Goal: Task Accomplishment & Management: Use online tool/utility

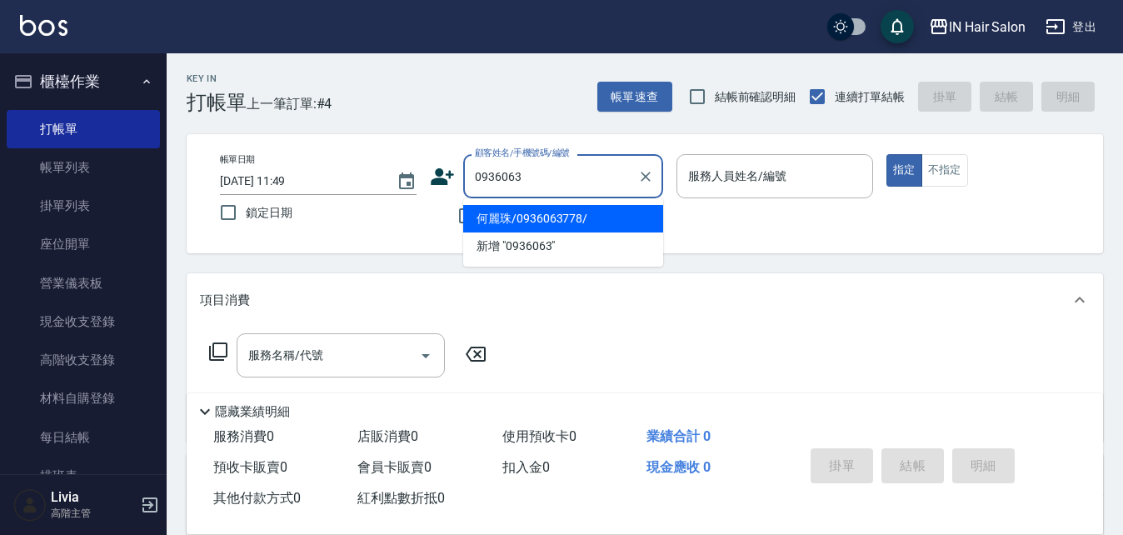
click at [506, 218] on li "何麗珠/0936063778/" at bounding box center [563, 218] width 200 height 27
type input "何麗珠/0936063778/"
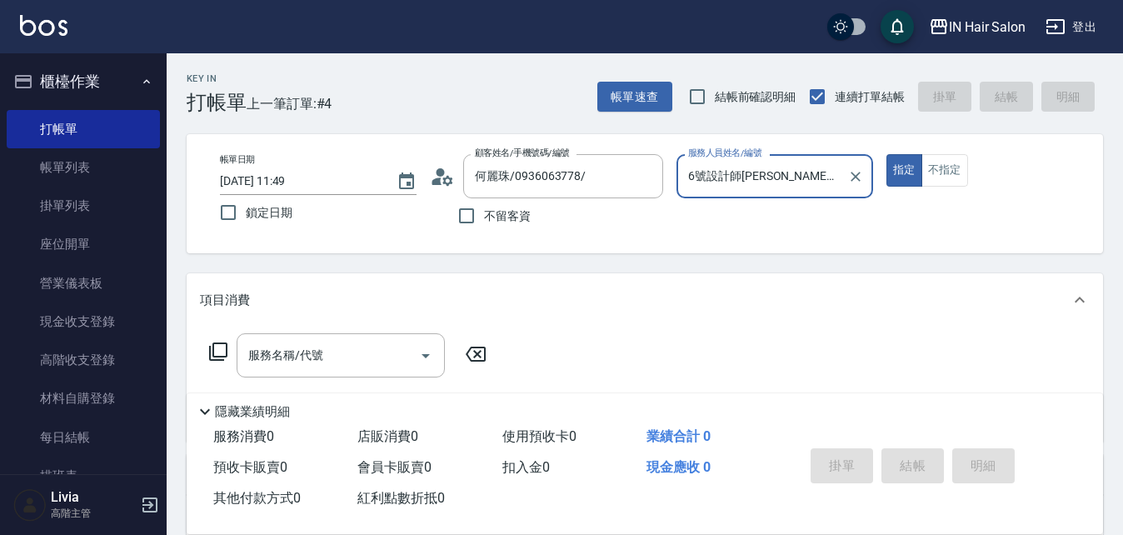
type input "6號設計師[PERSON_NAME]-6"
click at [220, 347] on icon at bounding box center [218, 351] width 20 height 20
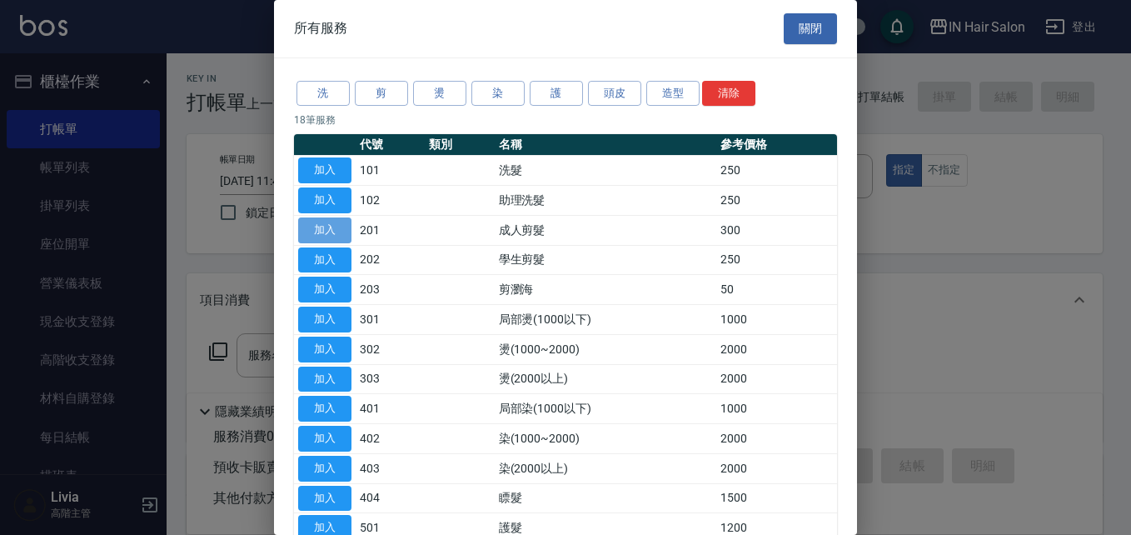
click at [333, 228] on button "加入" at bounding box center [324, 230] width 53 height 26
type input "成人剪髮(201)"
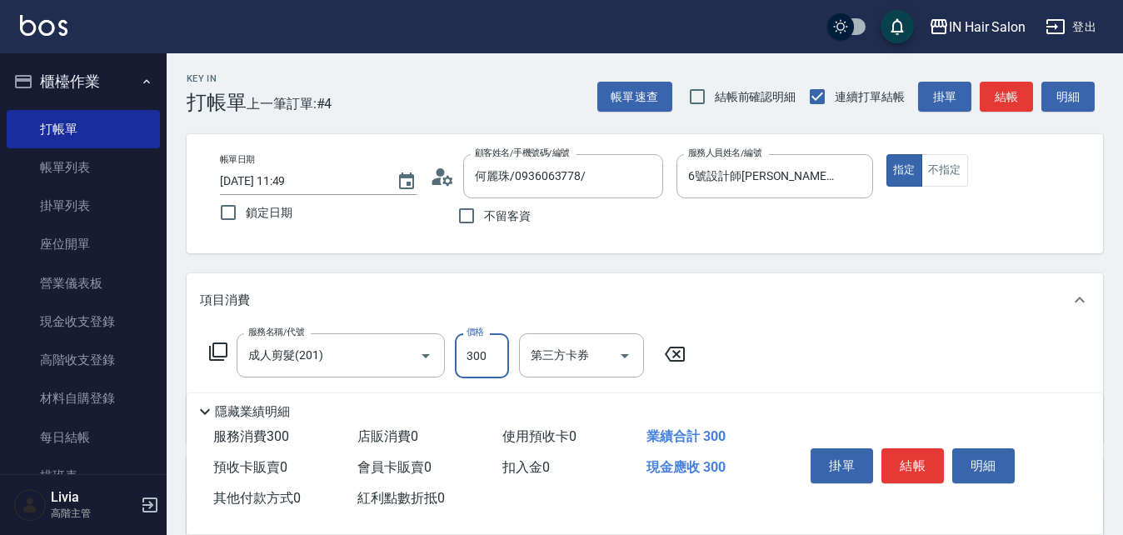
click at [487, 351] on input "300" at bounding box center [482, 355] width 54 height 45
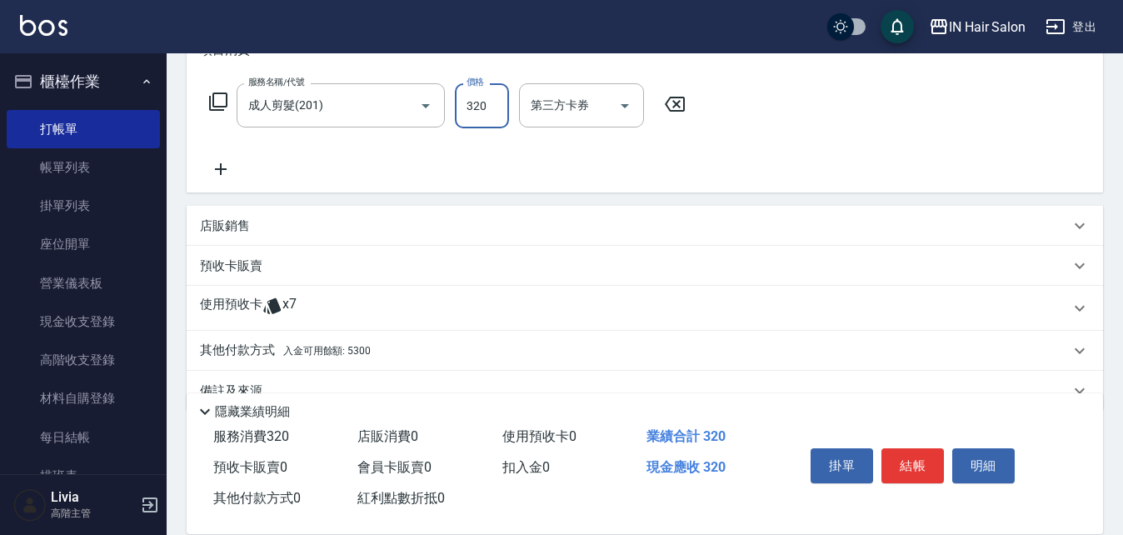
type input "320"
click at [247, 306] on p "使用預收卡" at bounding box center [231, 308] width 62 height 25
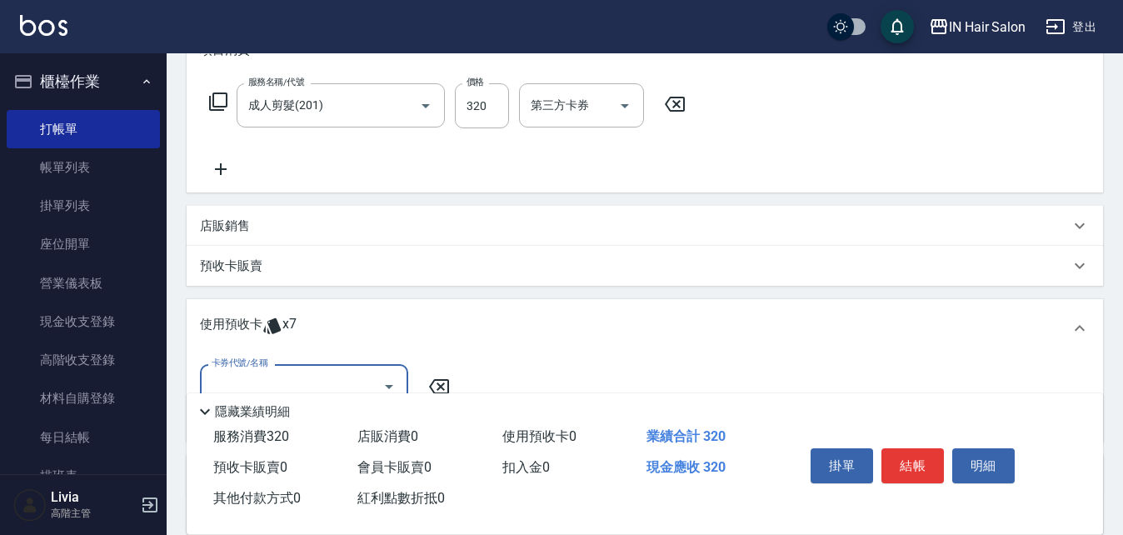
scroll to position [333, 0]
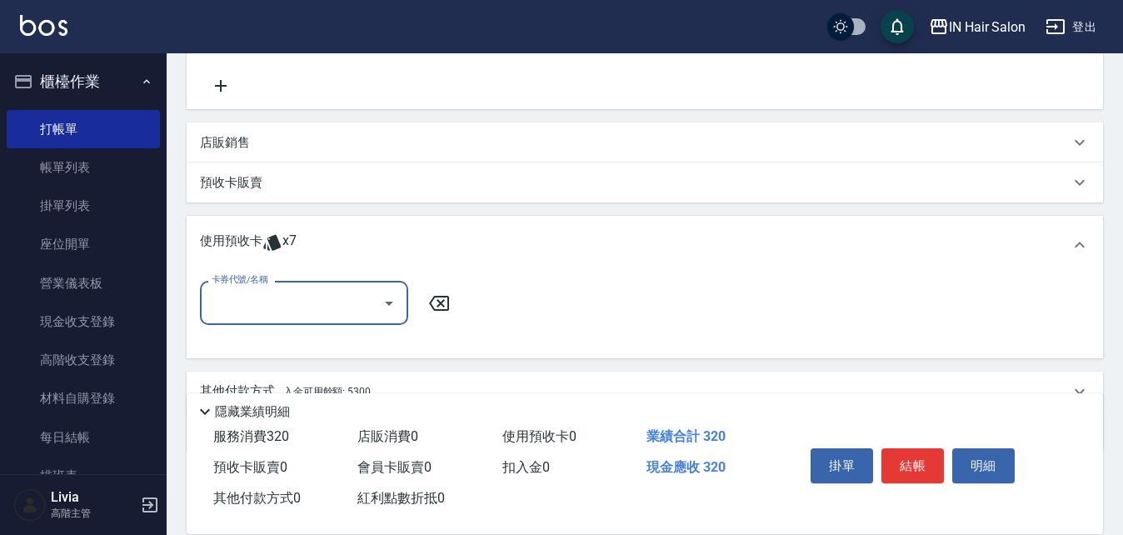
click at [265, 295] on input "卡券代號/名稱" at bounding box center [291, 302] width 168 height 29
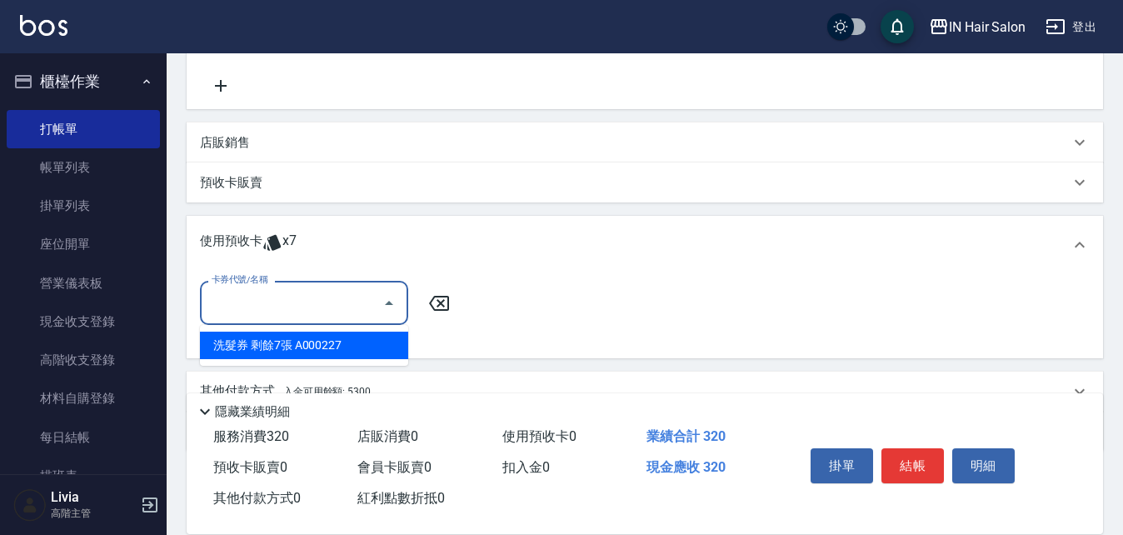
click at [273, 344] on div "洗髮券 剩餘7張 A000227" at bounding box center [304, 344] width 208 height 27
type input "洗髮券 A000227"
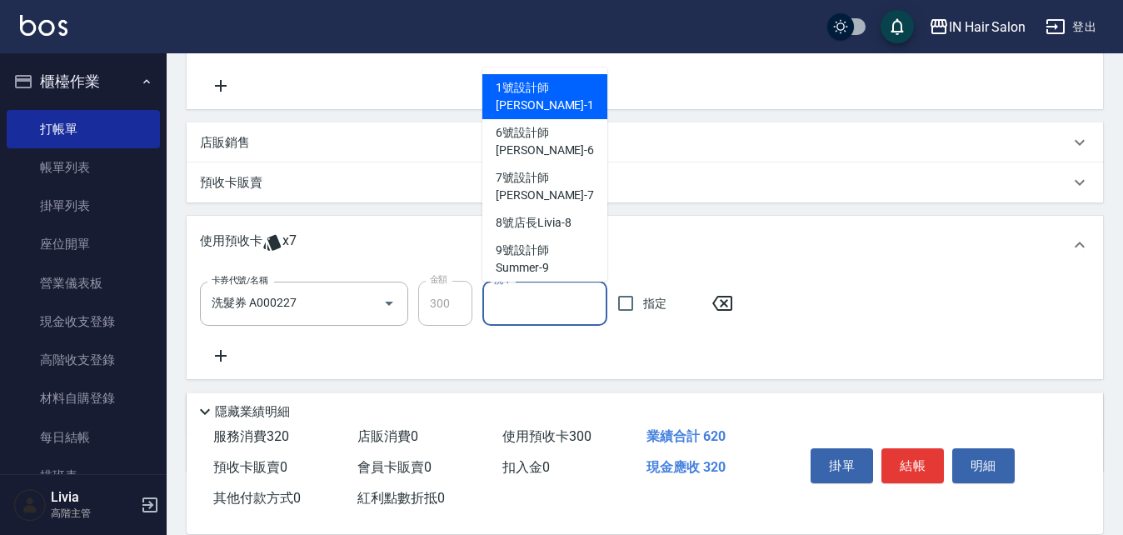
click at [536, 302] on input "洗-1" at bounding box center [545, 303] width 110 height 29
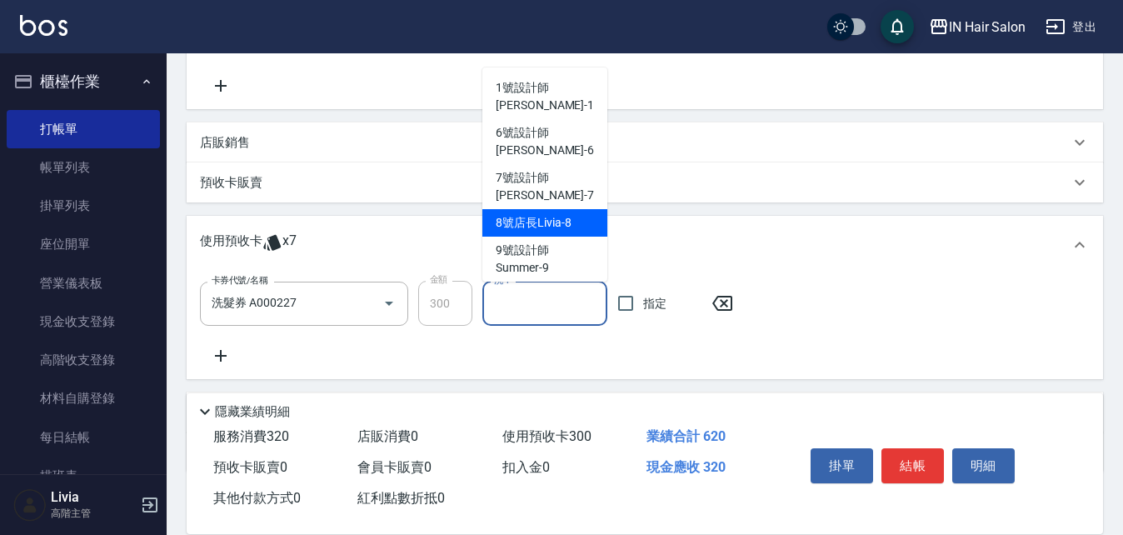
click at [518, 214] on span "8號店長Livia -8" at bounding box center [533, 222] width 75 height 17
type input "8號店長Livia-8"
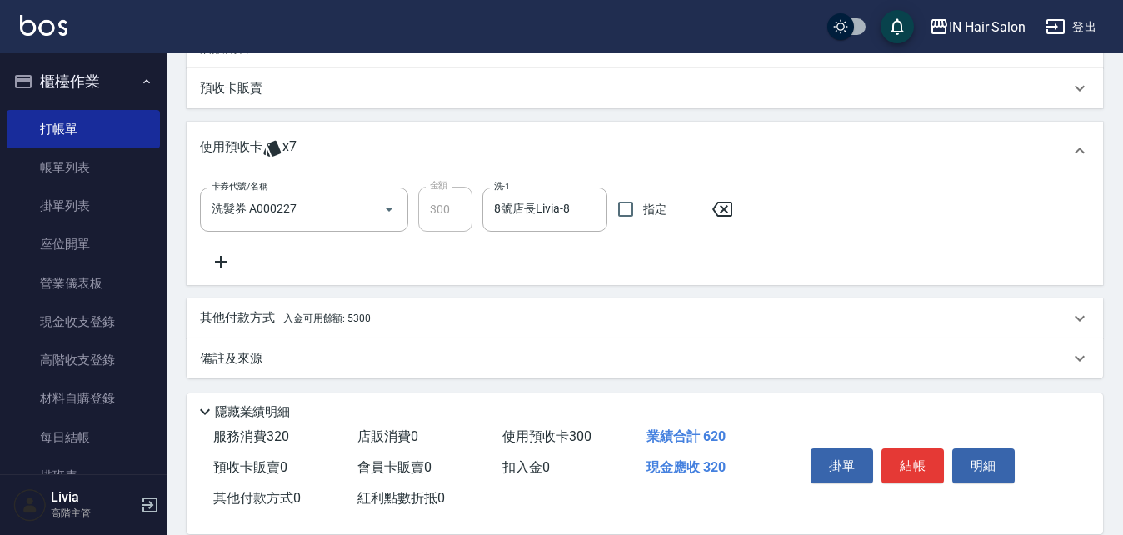
scroll to position [431, 0]
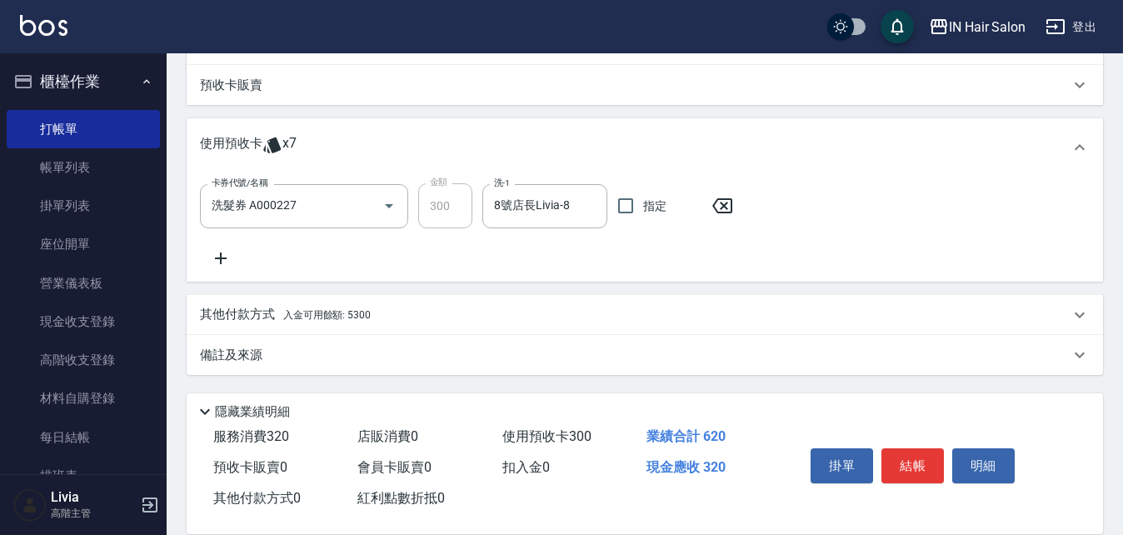
click at [228, 311] on p "其他付款方式 入金可用餘額: 5300" at bounding box center [285, 315] width 171 height 18
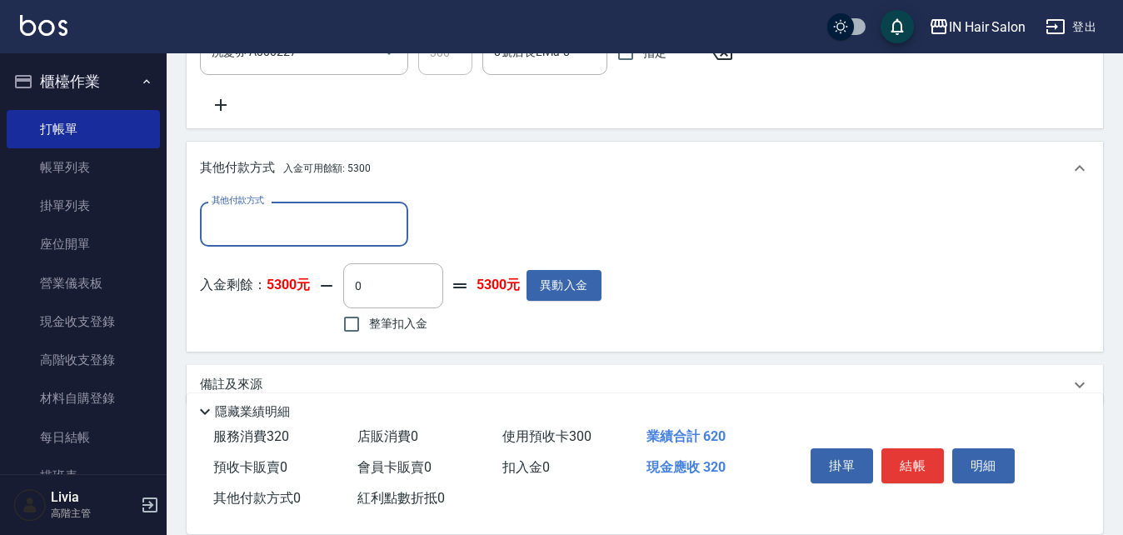
scroll to position [614, 0]
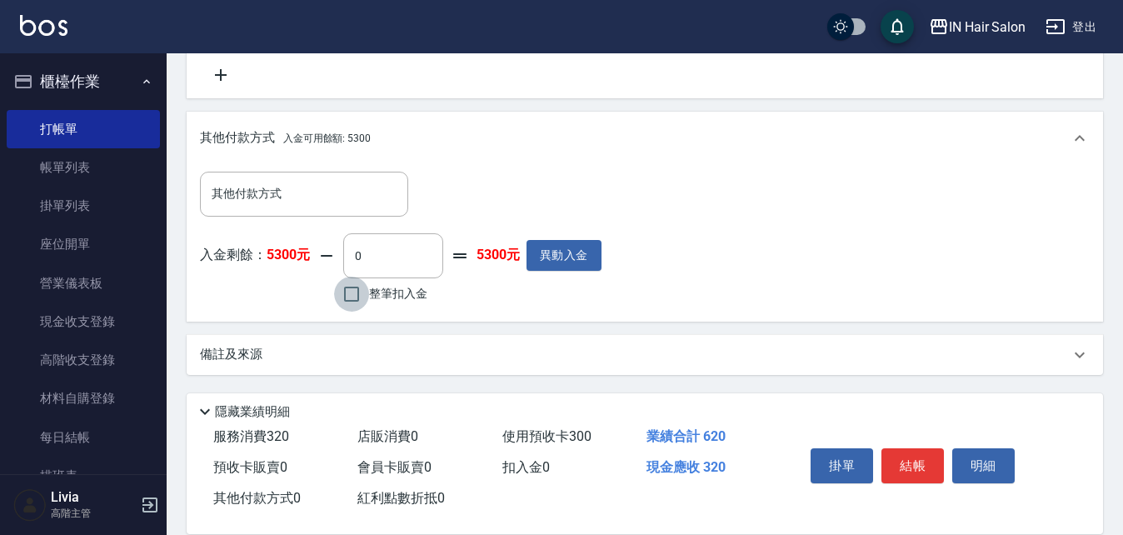
click at [351, 290] on input "整筆扣入金" at bounding box center [351, 294] width 35 height 35
checkbox input "true"
type input "320"
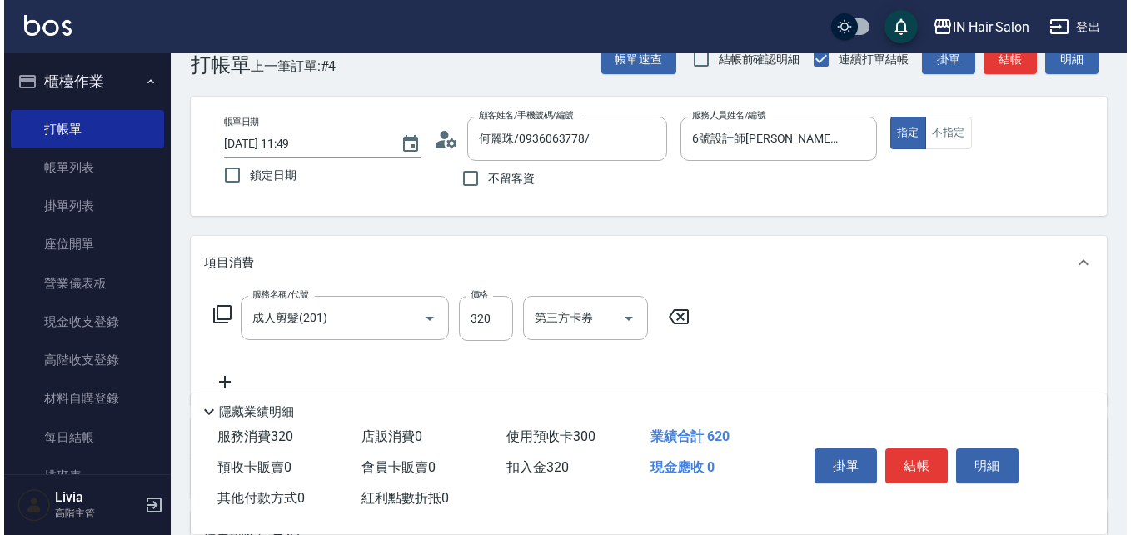
scroll to position [0, 0]
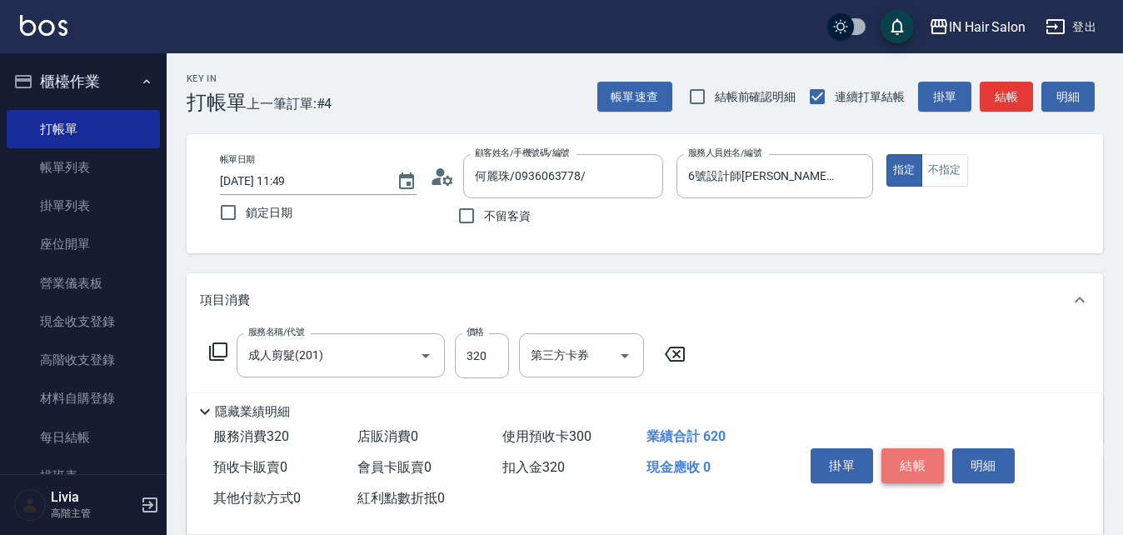
click at [914, 459] on button "結帳" at bounding box center [912, 465] width 62 height 35
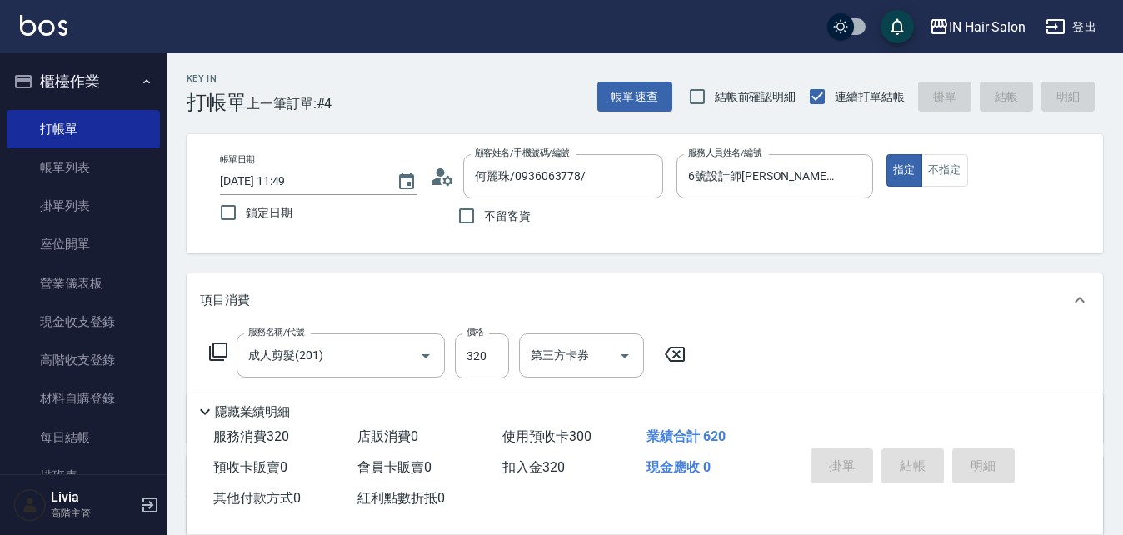
type input "[DATE] 13:23"
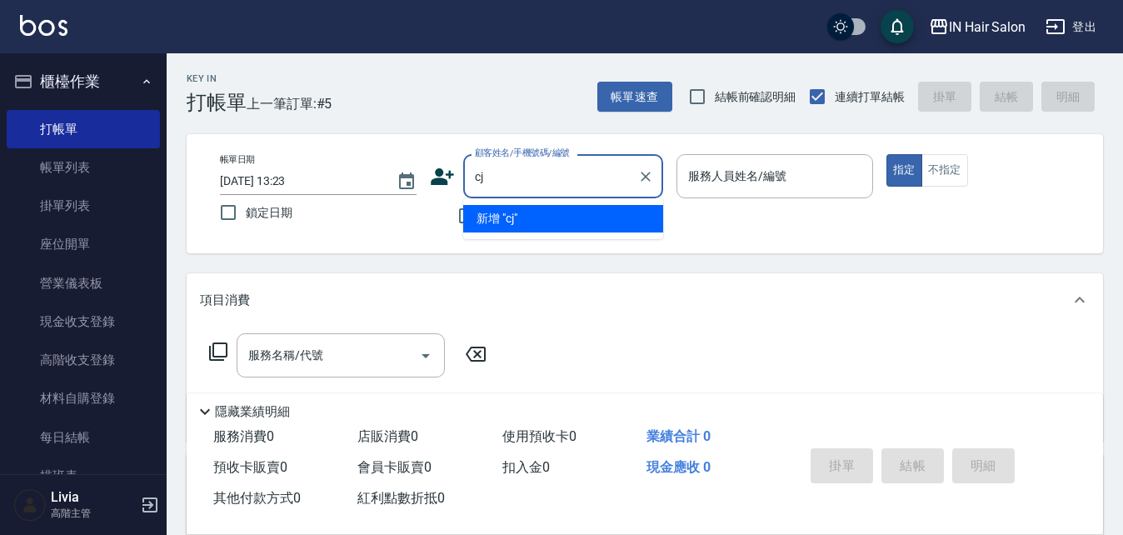
type input "c"
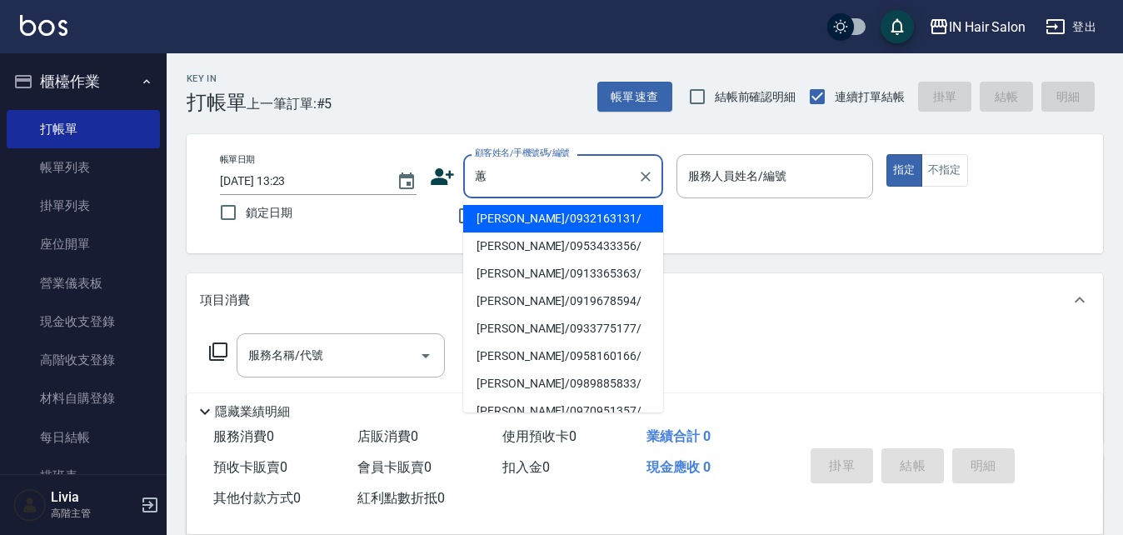
click at [502, 218] on li "[PERSON_NAME]/0932163131/" at bounding box center [563, 218] width 200 height 27
type input "[PERSON_NAME]/0932163131/"
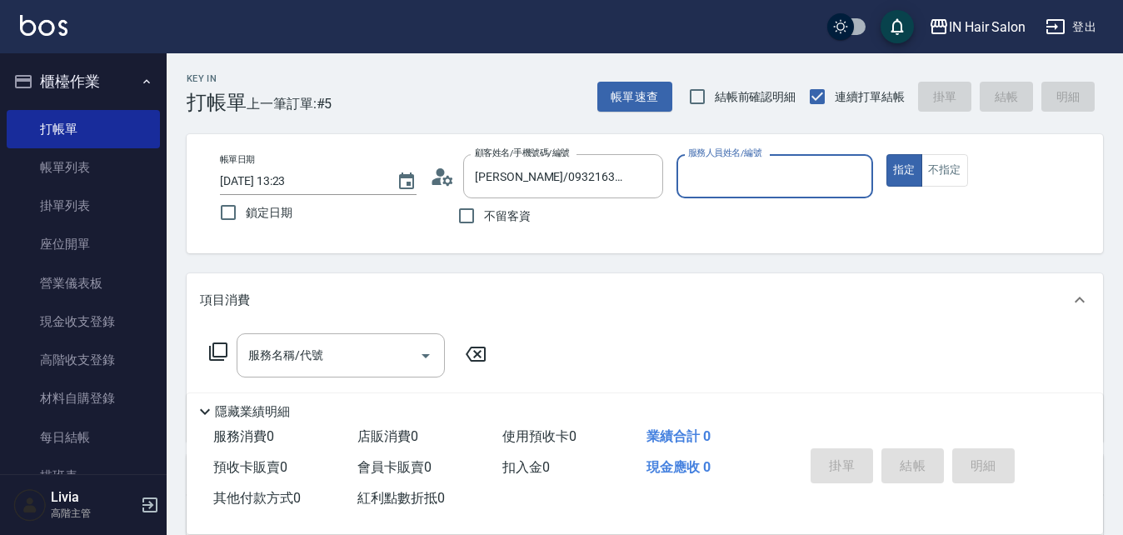
type input "7號設計師[PERSON_NAME]-7"
click at [219, 348] on icon at bounding box center [218, 351] width 20 height 20
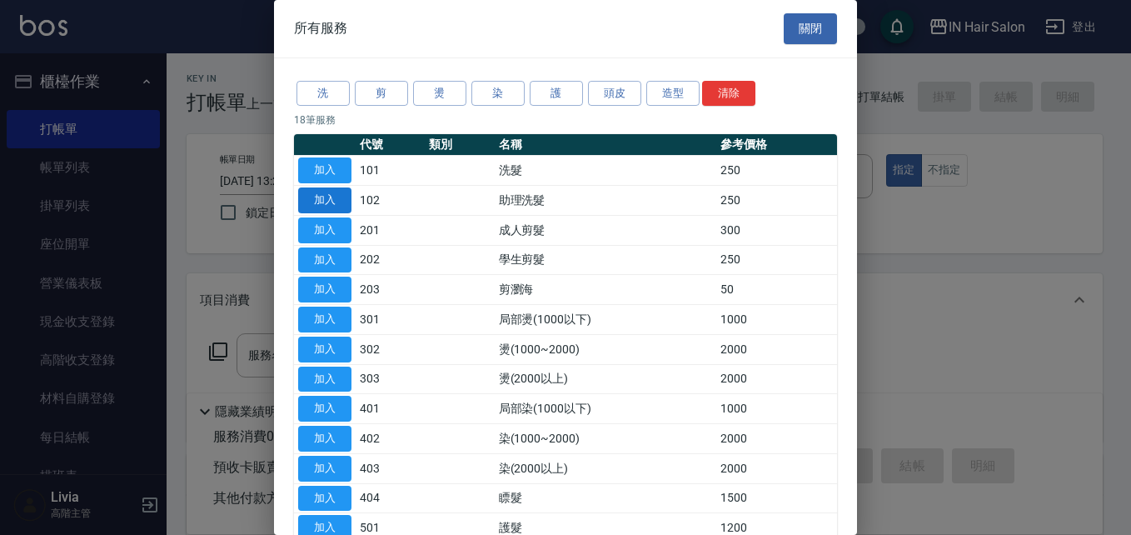
drag, startPoint x: 330, startPoint y: 167, endPoint x: 316, endPoint y: 192, distance: 28.0
click at [330, 169] on button "加入" at bounding box center [324, 170] width 53 height 26
type input "洗髮(101)"
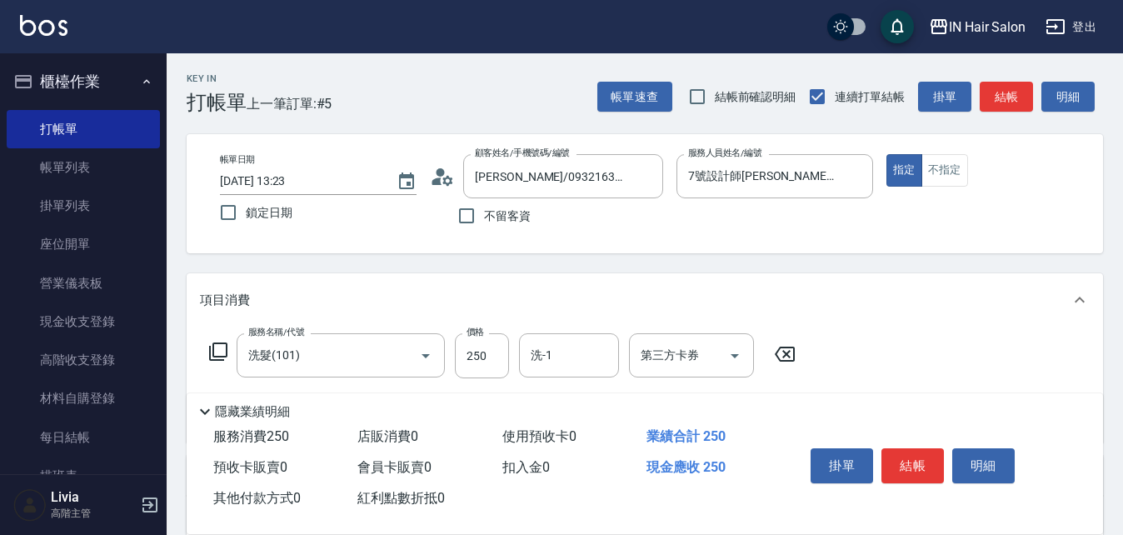
click at [219, 347] on icon at bounding box center [218, 351] width 20 height 20
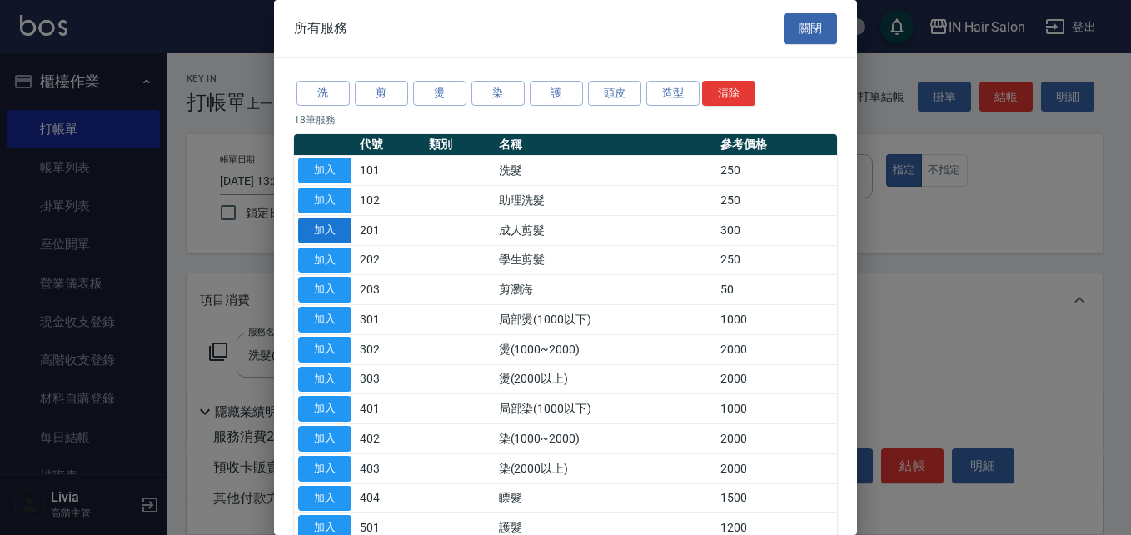
click at [316, 226] on button "加入" at bounding box center [324, 230] width 53 height 26
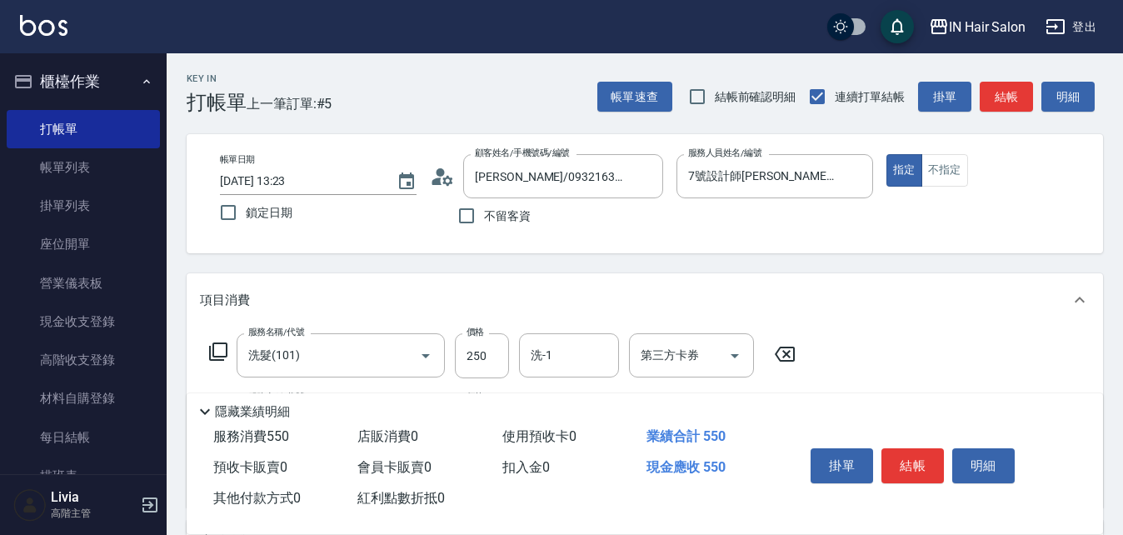
click at [220, 345] on icon at bounding box center [218, 351] width 20 height 20
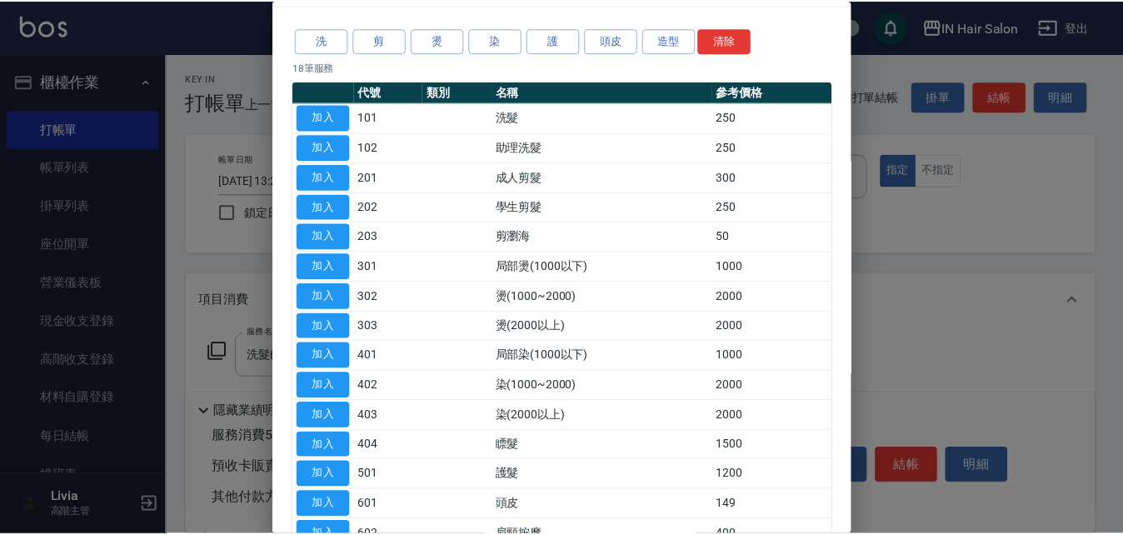
scroll to position [167, 0]
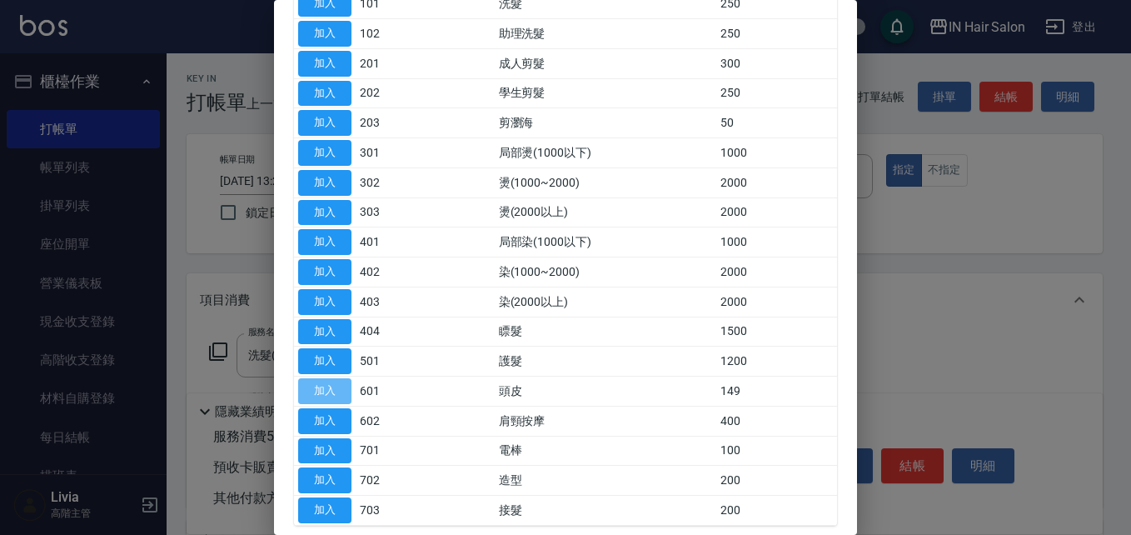
drag, startPoint x: 322, startPoint y: 387, endPoint x: 435, endPoint y: 333, distance: 124.8
click at [325, 386] on button "加入" at bounding box center [324, 391] width 53 height 26
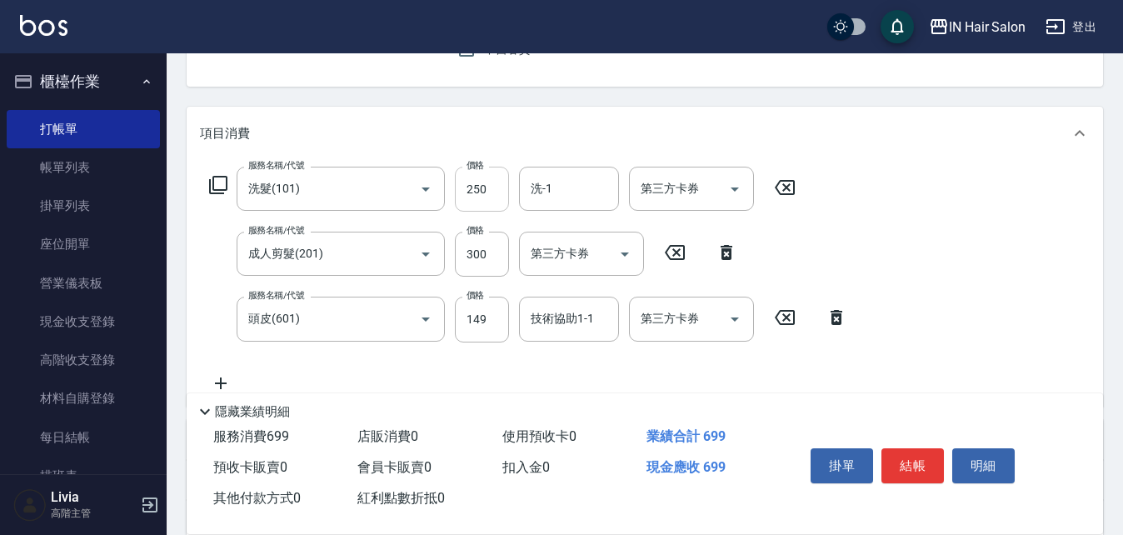
click at [486, 190] on input "250" at bounding box center [482, 189] width 54 height 45
type input "300"
click at [450, 286] on div "服務名稱/代號 洗髮(101) 服務名稱/代號 價格 300 價格 洗-1 洗-1 第三方卡券 第三方卡券 服務名稱/代號 成人剪髮(201) 服務名稱/代號…" at bounding box center [528, 280] width 657 height 226
click at [491, 250] on input "300" at bounding box center [482, 254] width 54 height 45
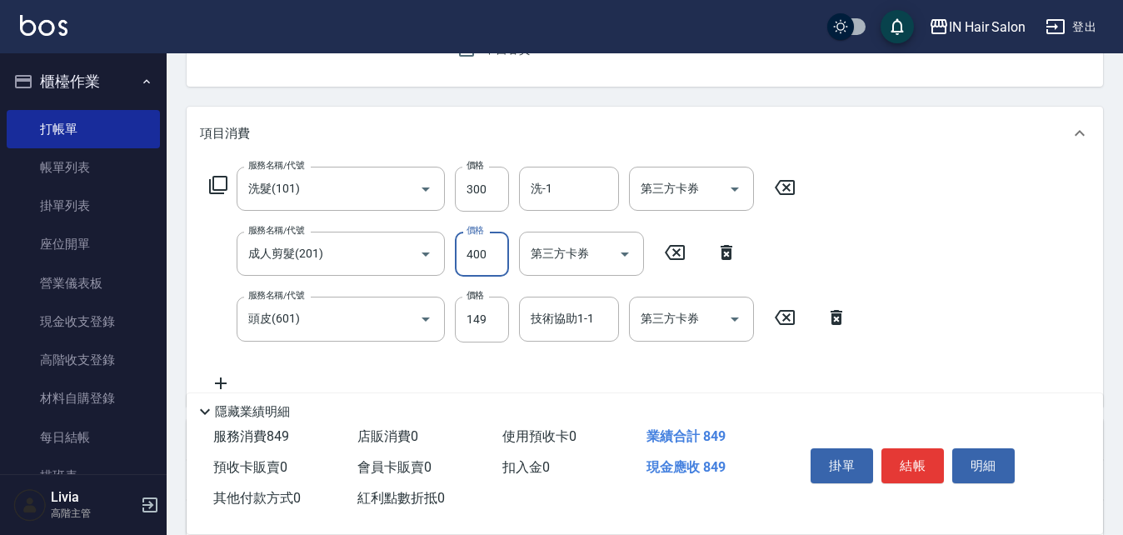
type input "400"
drag, startPoint x: 419, startPoint y: 366, endPoint x: 429, endPoint y: 358, distance: 12.5
click at [426, 361] on div "服務名稱/代號 洗髮(101) 服務名稱/代號 價格 300 價格 洗-1 洗-1 第三方卡券 第三方卡券 服務名稱/代號 成人剪髮(201) 服務名稱/代號…" at bounding box center [528, 280] width 657 height 226
click at [481, 312] on input "149" at bounding box center [482, 319] width 54 height 45
type input "50"
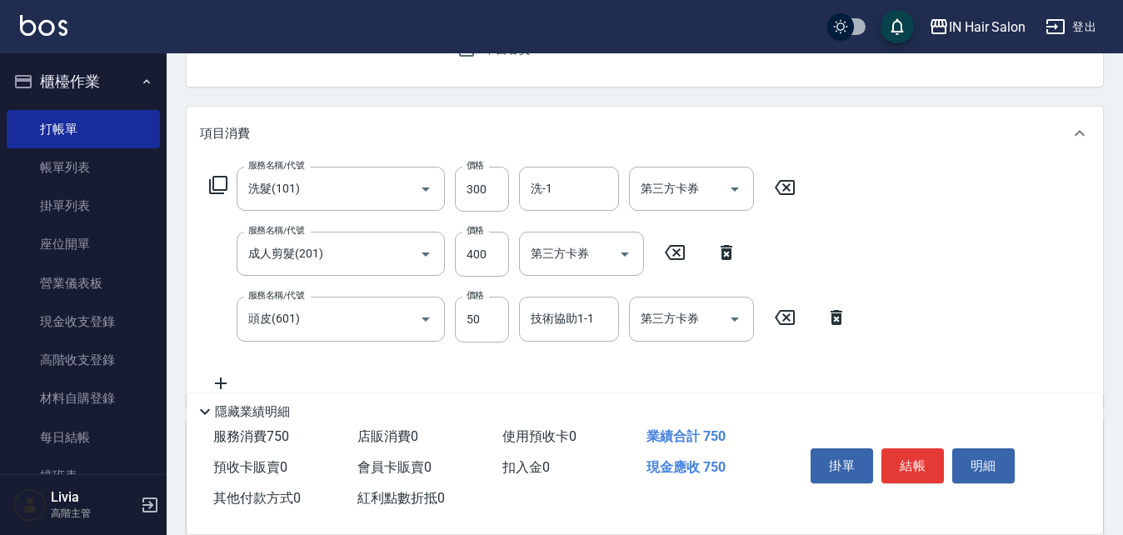
click at [424, 356] on div "服務名稱/代號 洗髮(101) 服務名稱/代號 價格 300 價格 洗-1 洗-1 第三方卡券 第三方卡券 服務名稱/代號 成人剪髮(201) 服務名稱/代號…" at bounding box center [528, 280] width 657 height 226
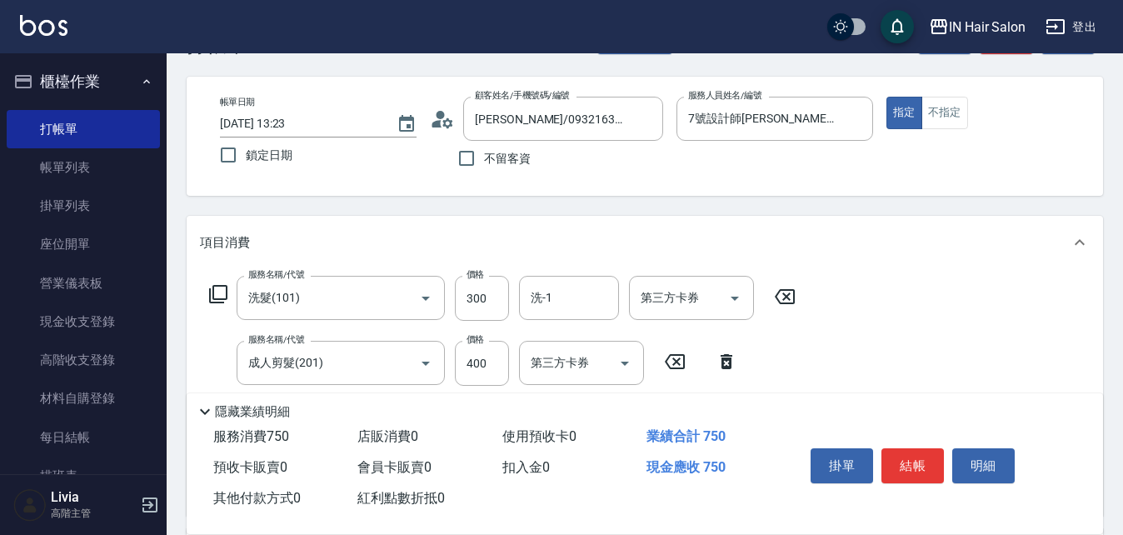
scroll to position [0, 0]
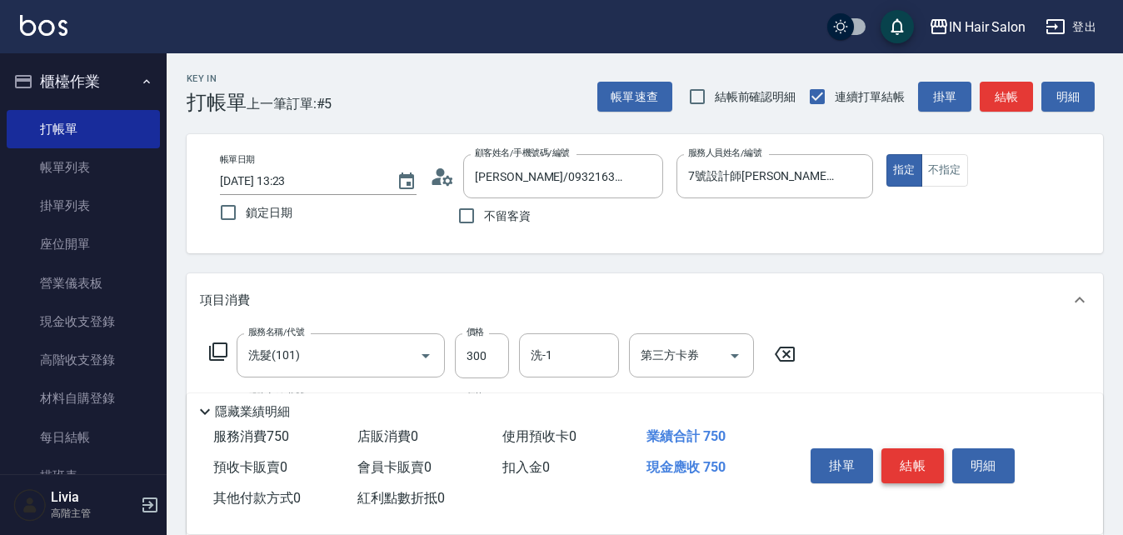
click at [913, 453] on button "結帳" at bounding box center [912, 465] width 62 height 35
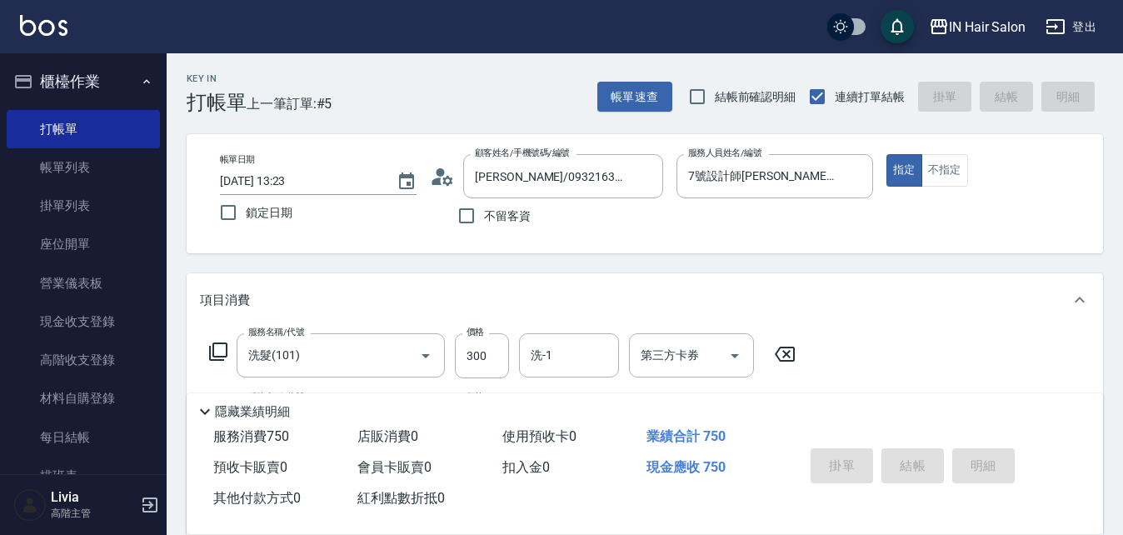
type input "[DATE] 13:24"
